Goal: Task Accomplishment & Management: Manage account settings

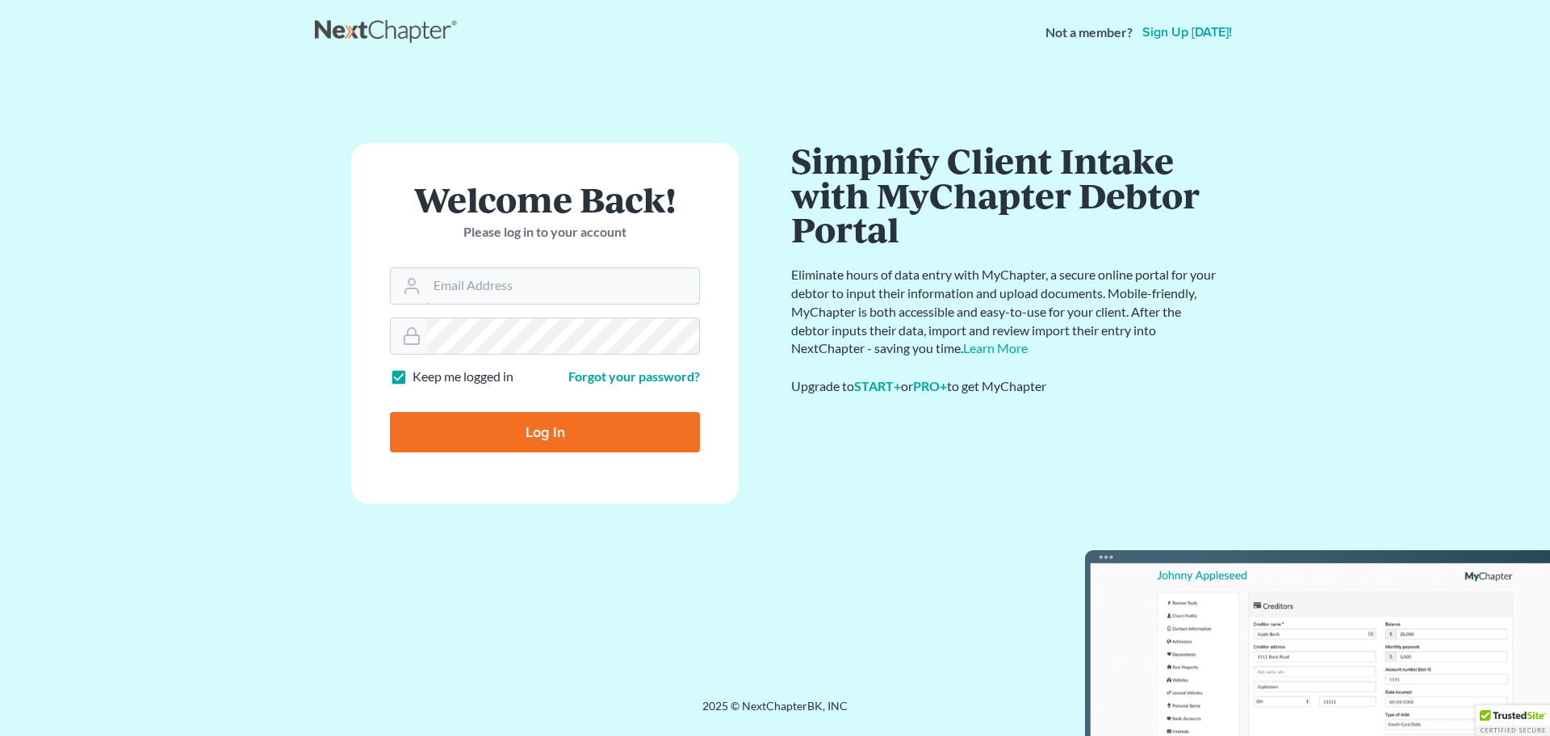
type input "[PERSON_NAME][EMAIL_ADDRESS][DOMAIN_NAME]"
click at [560, 431] on input "Log In" at bounding box center [545, 432] width 310 height 40
type input "Thinking..."
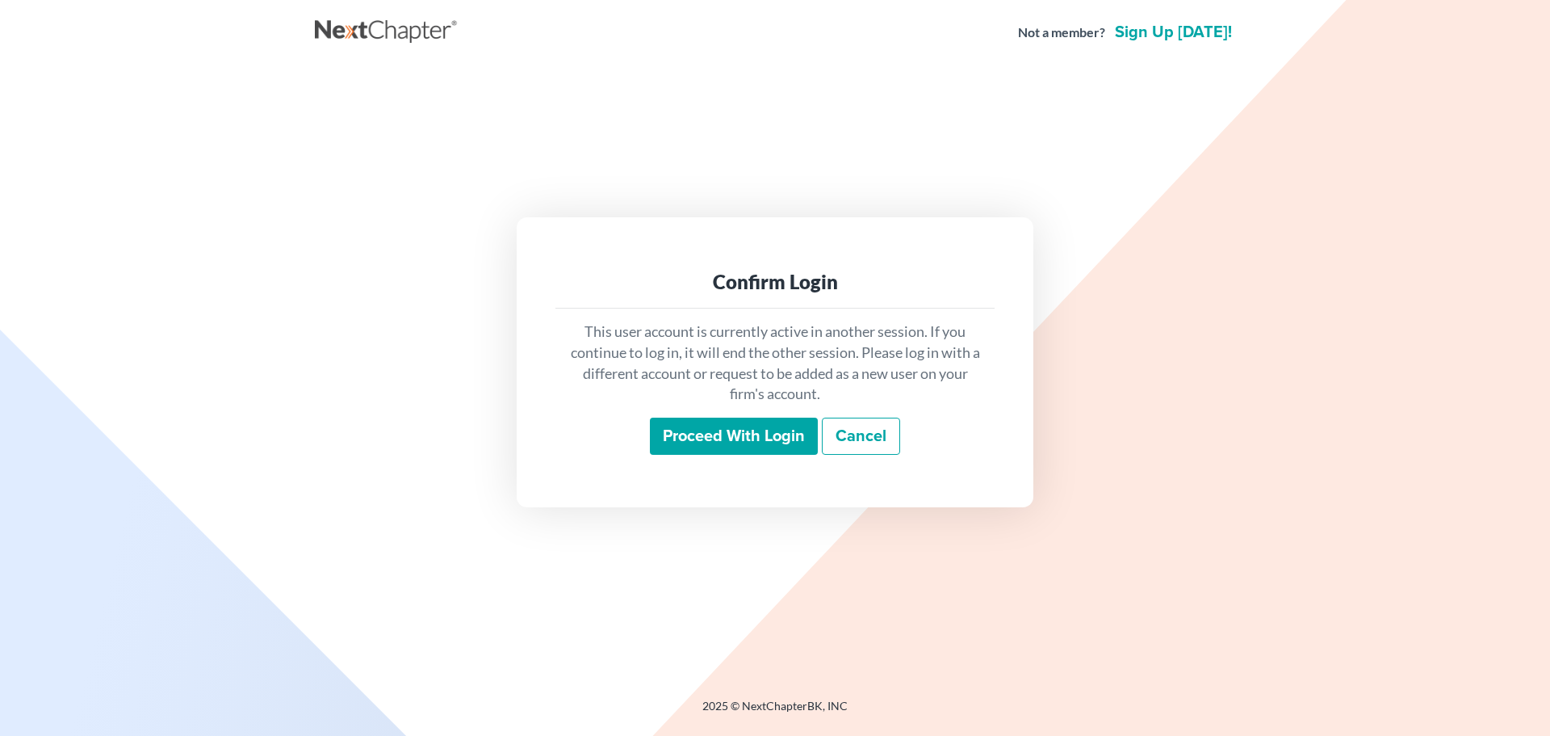
click at [749, 430] on input "Proceed with login" at bounding box center [734, 436] width 168 height 37
